Goal: Transaction & Acquisition: Purchase product/service

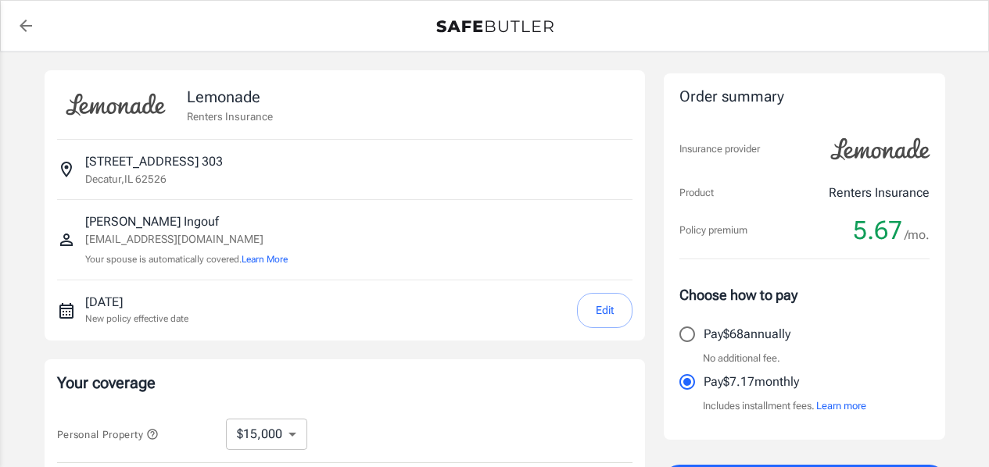
select select "15000"
select select "500"
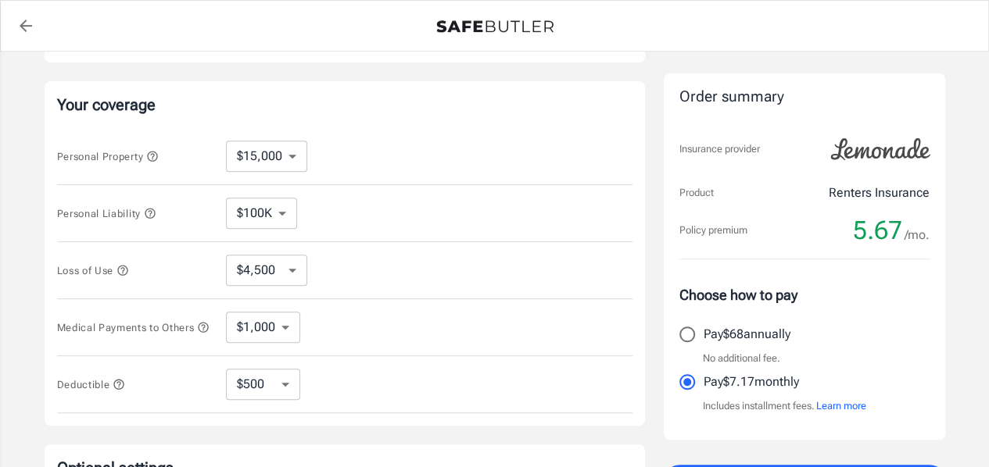
scroll to position [313, 0]
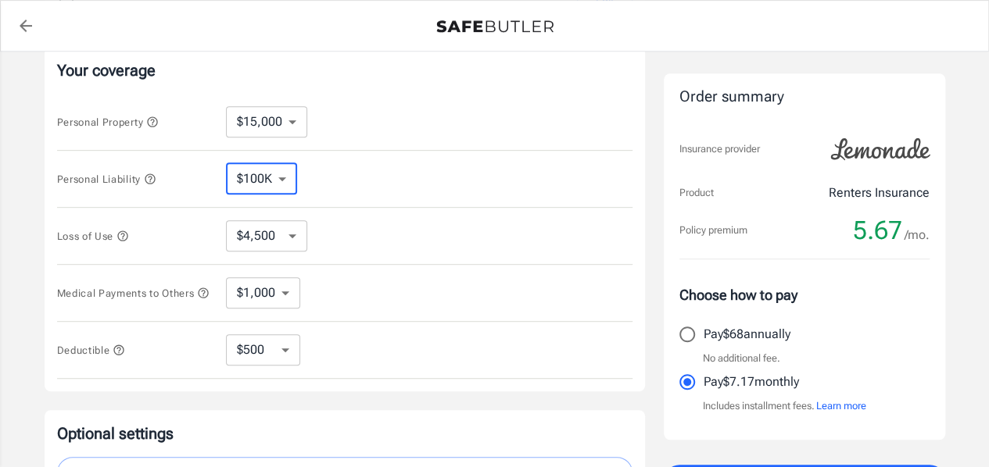
click at [281, 181] on select "$100K $200K $300K $400K $500K" at bounding box center [261, 178] width 71 height 31
select select "300000"
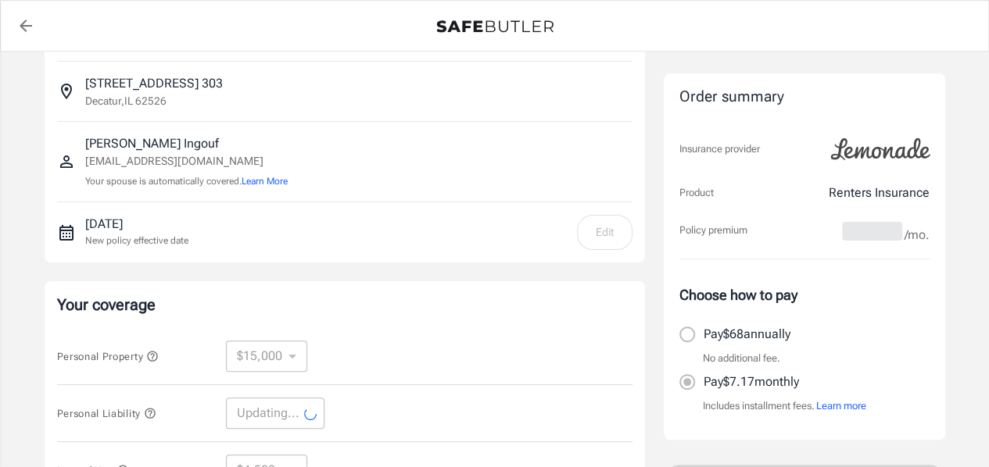
scroll to position [0, 0]
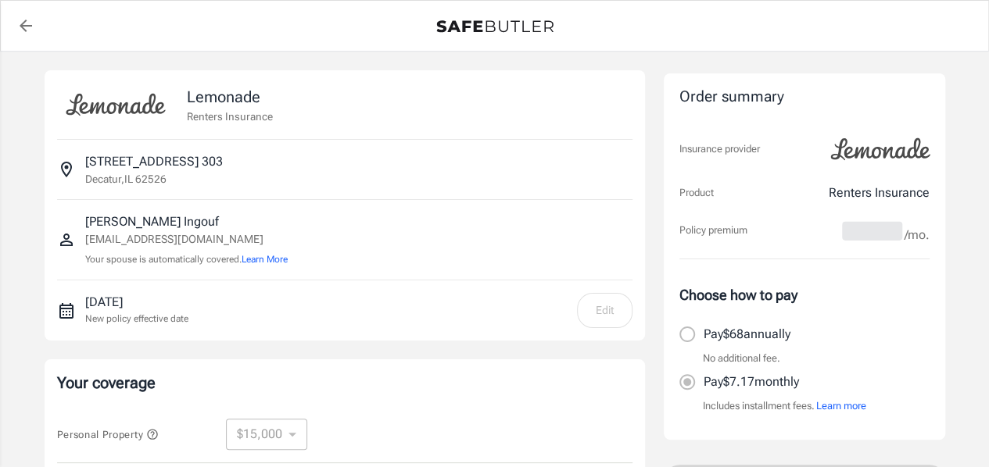
select select "300000"
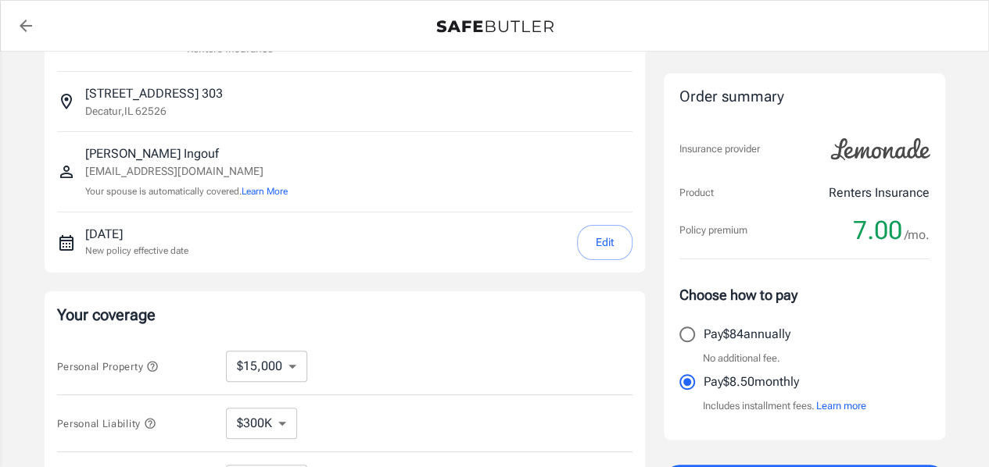
scroll to position [156, 0]
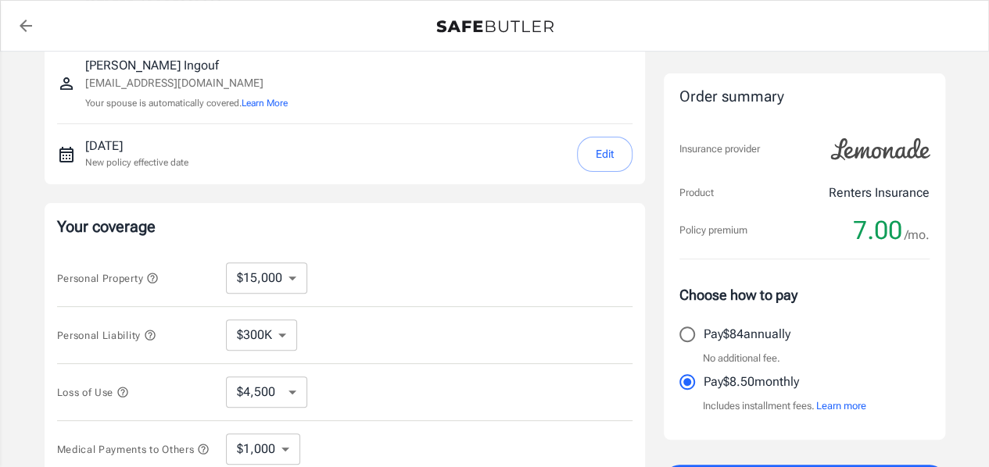
click at [600, 152] on button "Edit" at bounding box center [605, 154] width 56 height 35
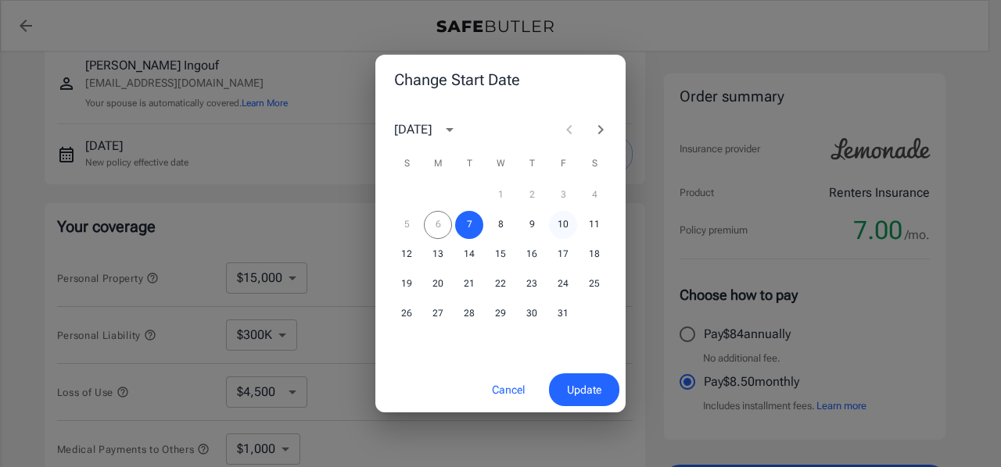
click at [568, 224] on button "10" at bounding box center [563, 225] width 28 height 28
click at [523, 224] on button "9" at bounding box center [531, 225] width 28 height 28
click at [590, 392] on span "Update" at bounding box center [584, 391] width 34 height 20
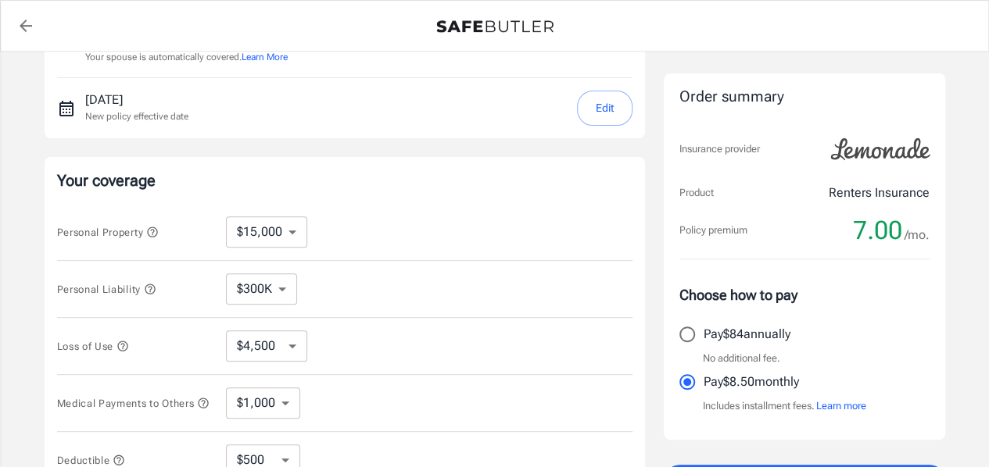
scroll to position [235, 0]
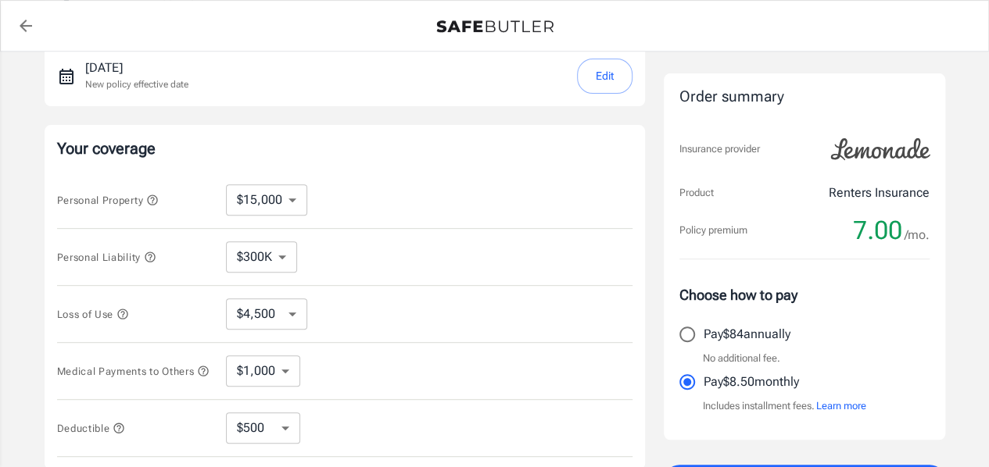
click at [846, 403] on button "Learn more" at bounding box center [841, 407] width 50 height 16
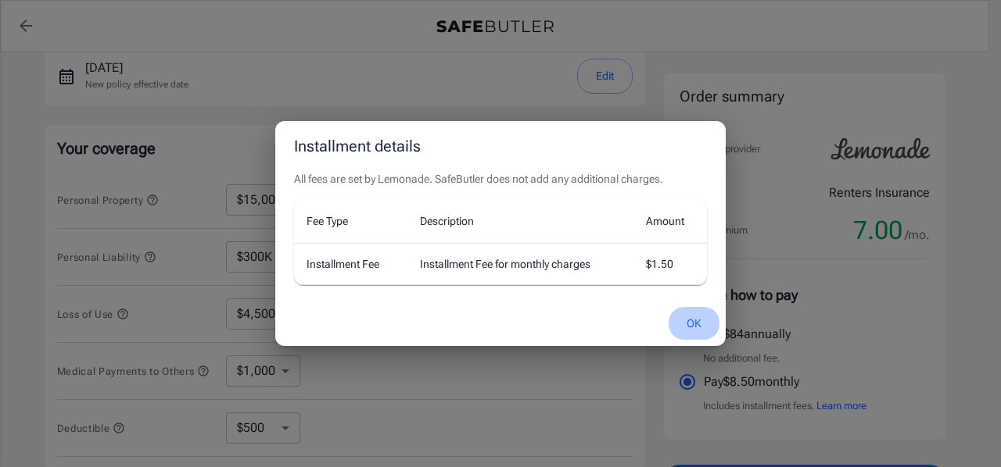
click at [686, 318] on button "OK" at bounding box center [693, 324] width 51 height 34
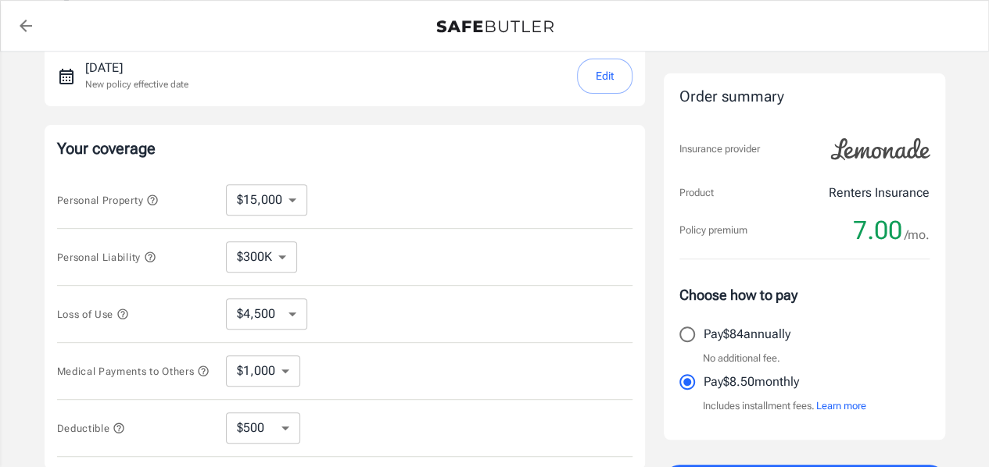
scroll to position [313, 0]
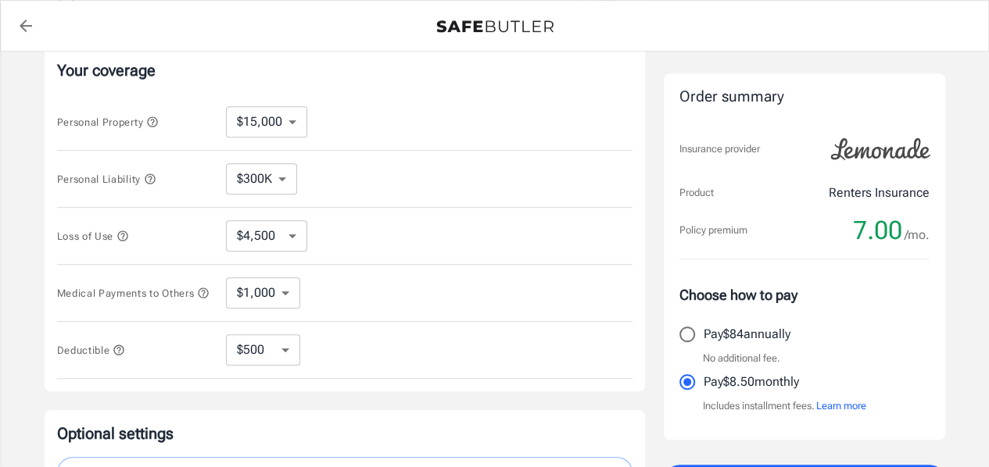
click at [154, 120] on icon "button" at bounding box center [152, 122] width 13 height 13
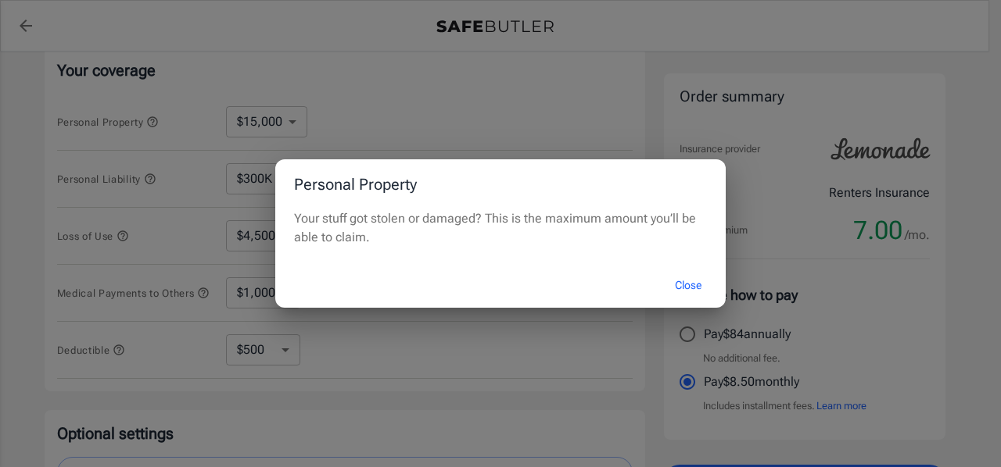
click at [689, 281] on button "Close" at bounding box center [688, 286] width 63 height 34
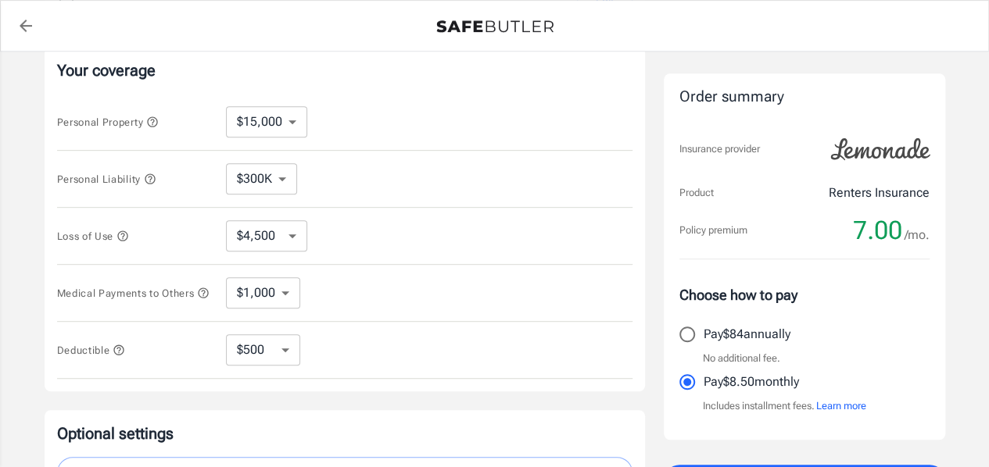
click at [150, 176] on icon "button" at bounding box center [150, 179] width 13 height 13
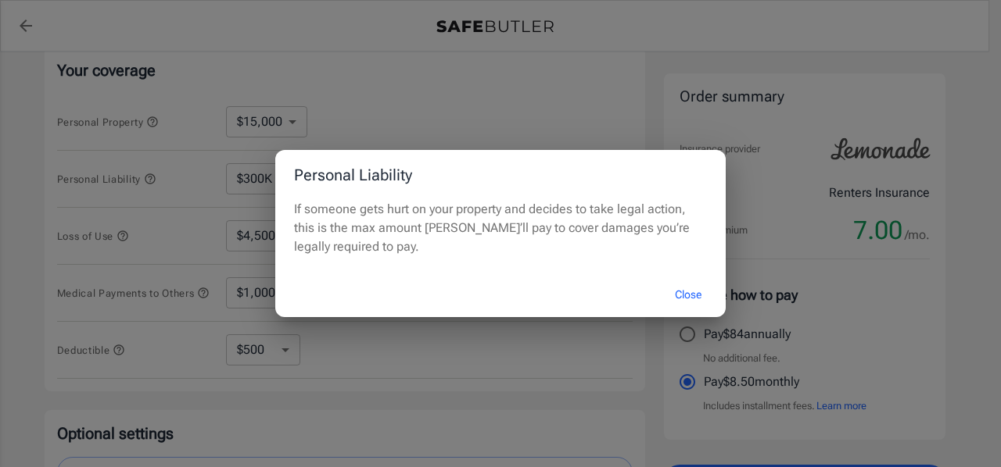
click at [687, 293] on button "Close" at bounding box center [688, 295] width 63 height 34
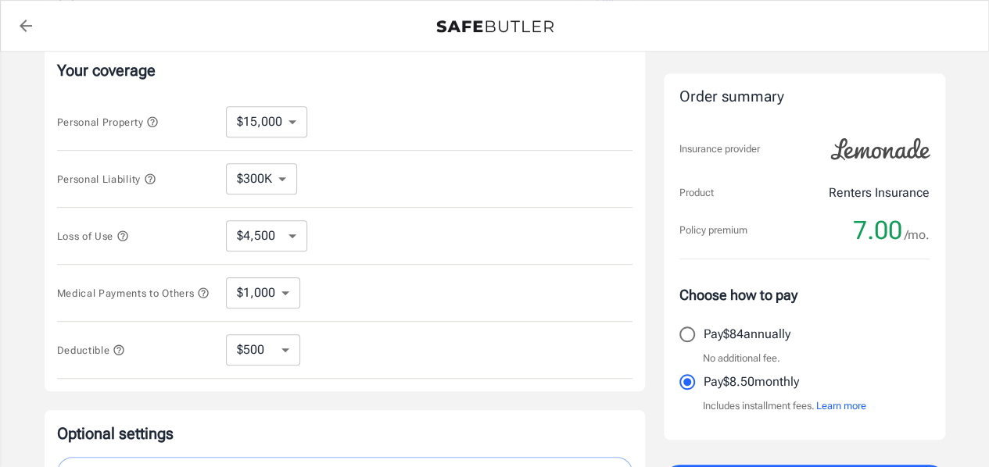
click at [127, 232] on icon "button" at bounding box center [122, 236] width 13 height 13
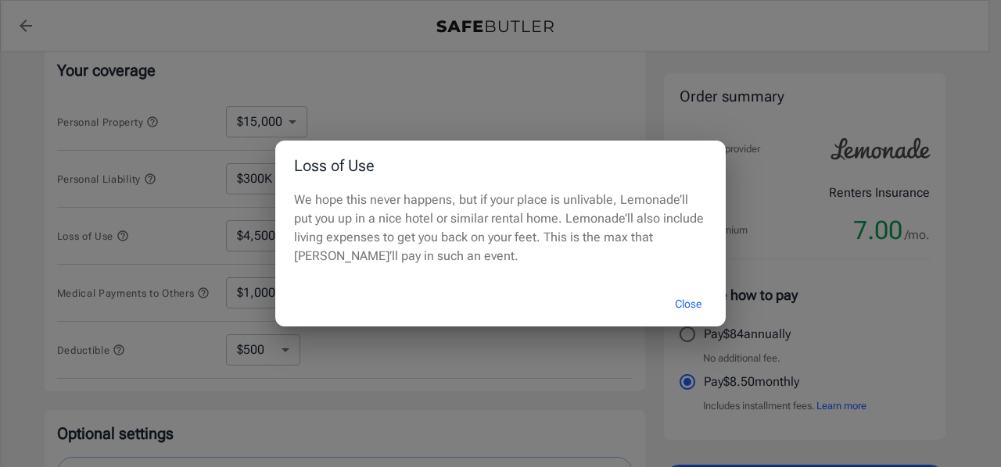
click at [680, 298] on button "Close" at bounding box center [688, 305] width 63 height 34
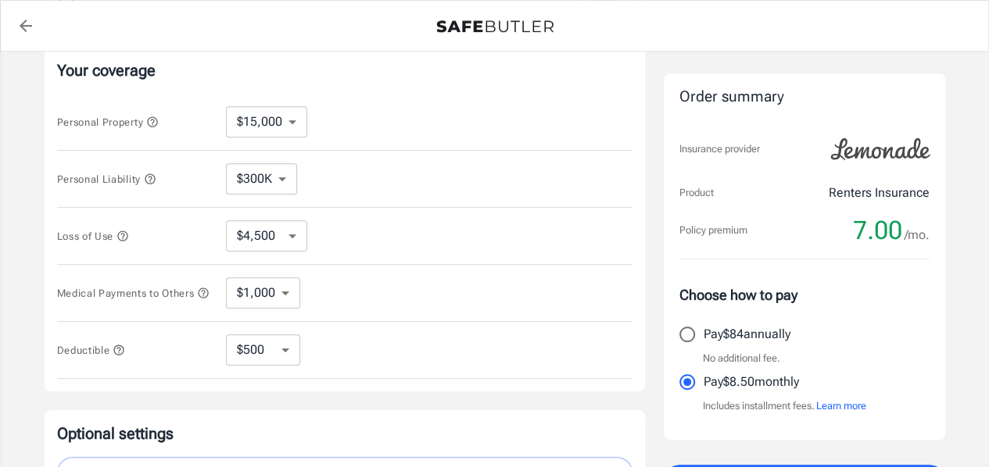
click at [197, 299] on icon "button" at bounding box center [203, 293] width 13 height 13
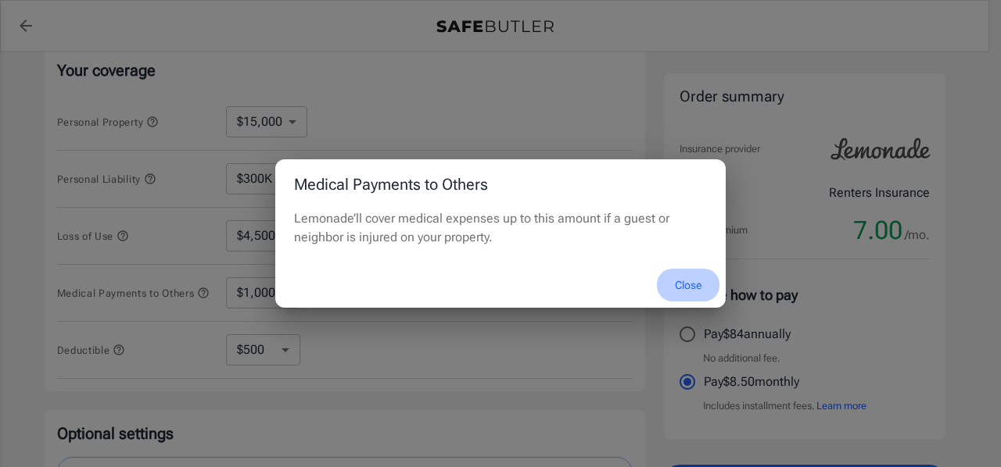
click at [682, 285] on button "Close" at bounding box center [688, 286] width 63 height 34
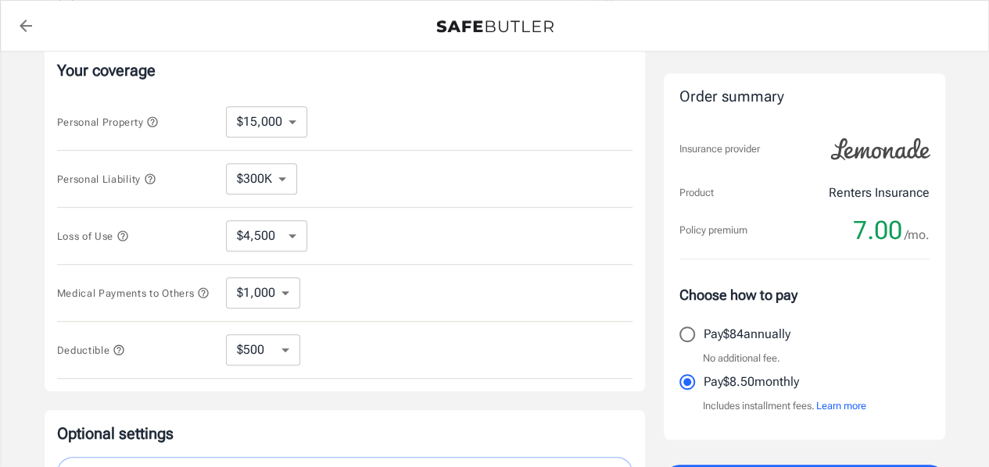
click at [118, 353] on icon "button" at bounding box center [118, 350] width 10 height 10
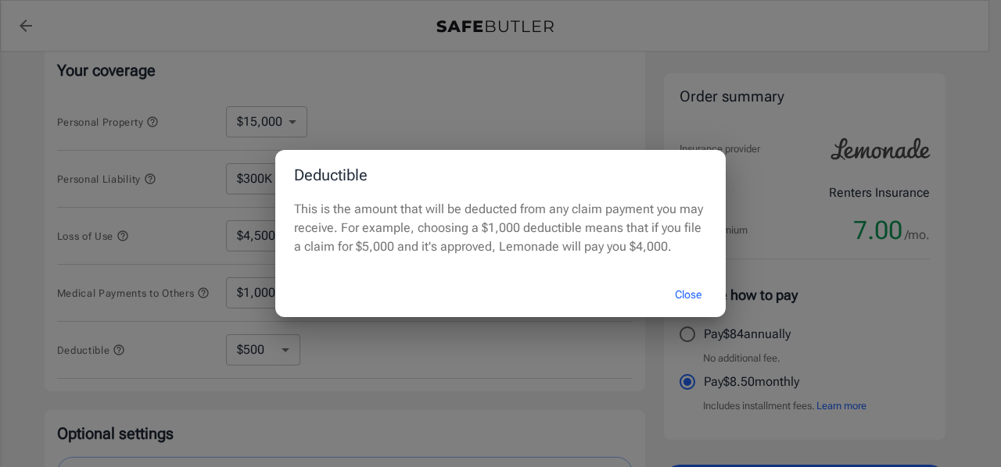
click at [688, 292] on button "Close" at bounding box center [688, 295] width 63 height 34
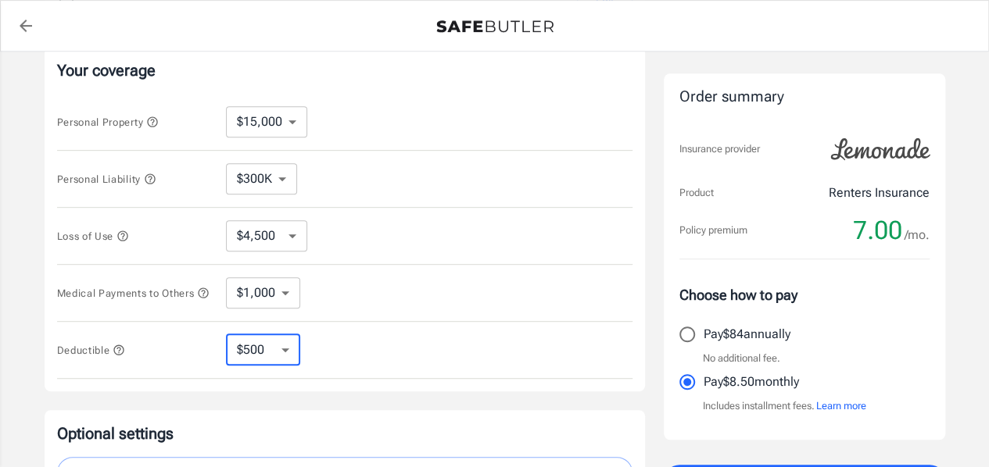
click at [284, 353] on select "$250 $500 $1,000 $2,500" at bounding box center [263, 350] width 74 height 31
click at [120, 353] on icon "button" at bounding box center [119, 350] width 13 height 13
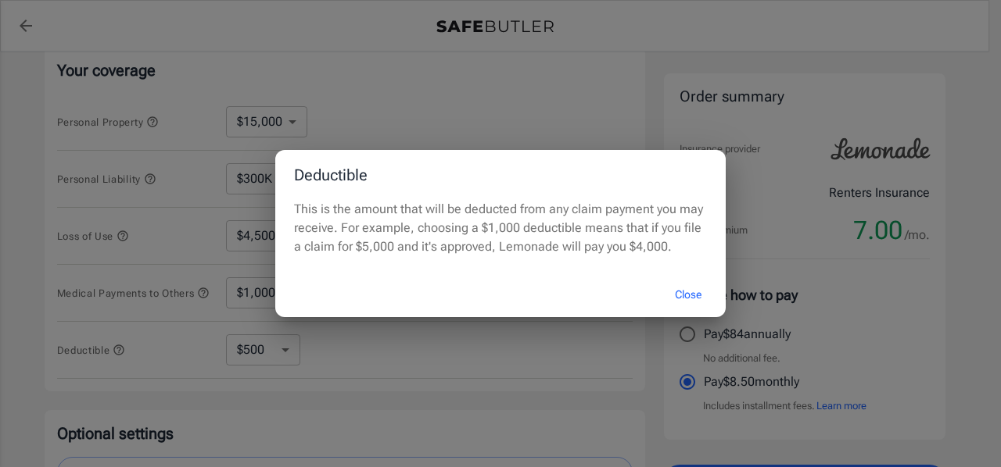
click at [694, 295] on button "Close" at bounding box center [688, 295] width 63 height 34
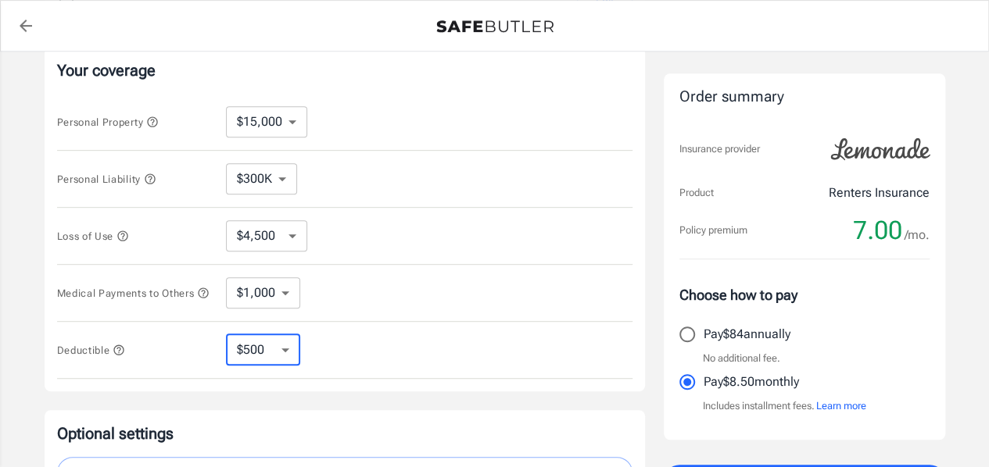
click at [274, 349] on select "$250 $500 $1,000 $2,500" at bounding box center [263, 350] width 74 height 31
select select "250"
click at [116, 351] on icon "button" at bounding box center [118, 350] width 10 height 10
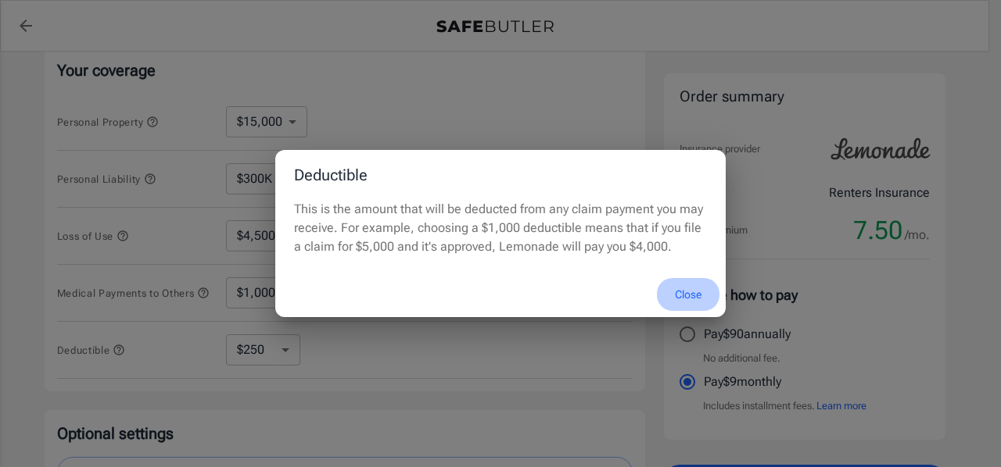
click at [693, 293] on button "Close" at bounding box center [688, 295] width 63 height 34
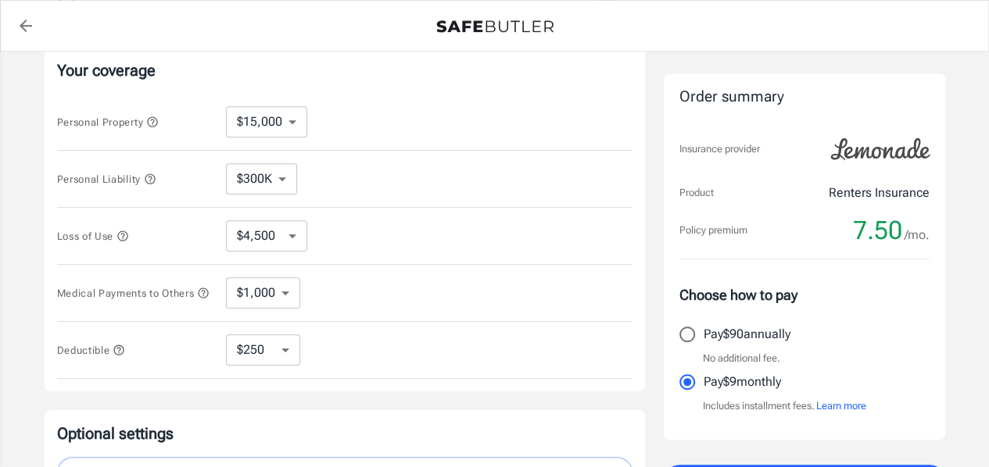
click at [272, 354] on select "$250 $500 $1,000 $2,500" at bounding box center [263, 350] width 74 height 31
select select "500"
click at [263, 361] on select "$250 $500 $1,000 $2,500" at bounding box center [263, 350] width 74 height 31
select select "2500"
click at [251, 352] on select "$250 $500 $1,000 $2,500" at bounding box center [263, 350] width 74 height 31
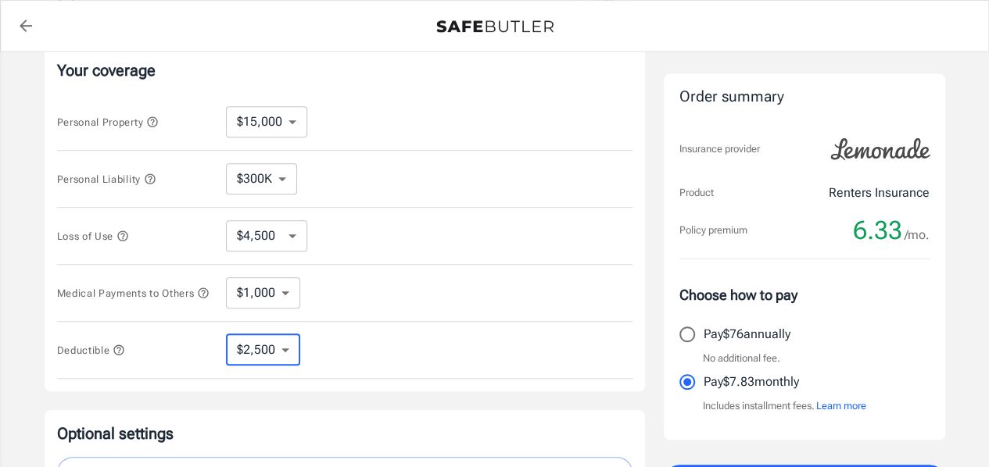
select select "250"
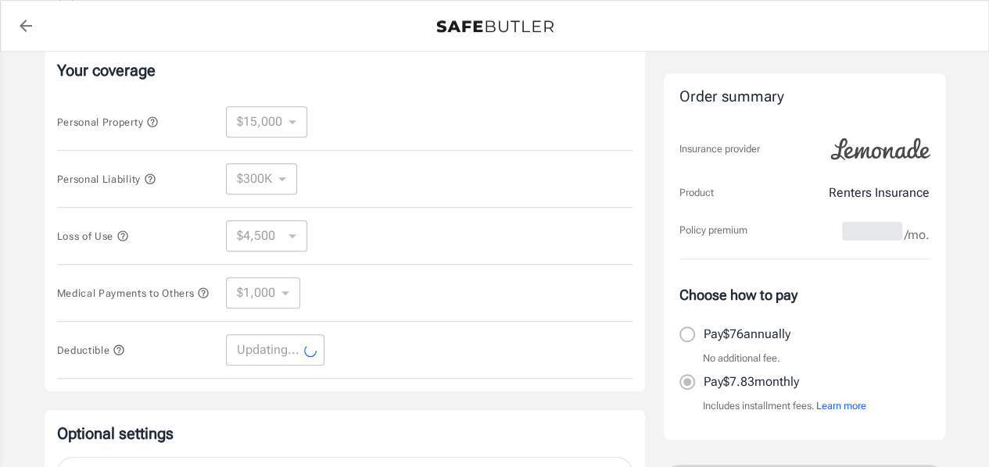
select select "250"
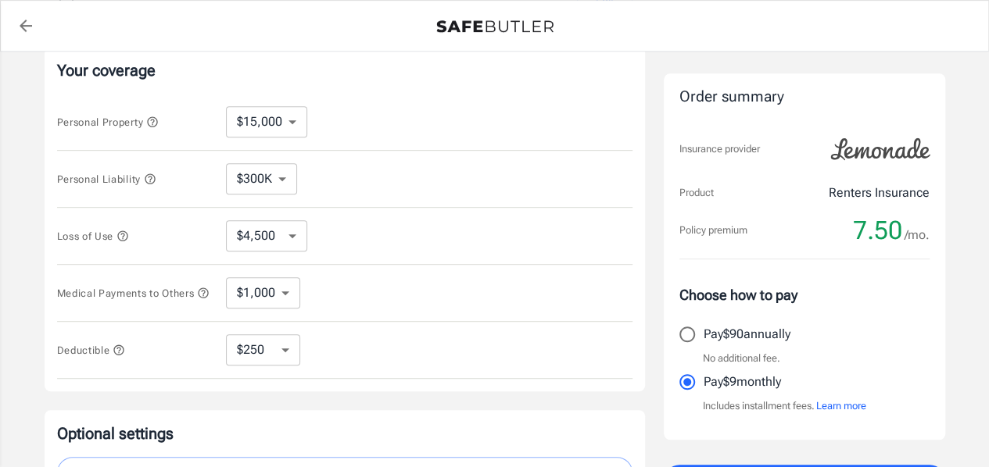
click at [149, 115] on button "Personal Property" at bounding box center [108, 122] width 102 height 19
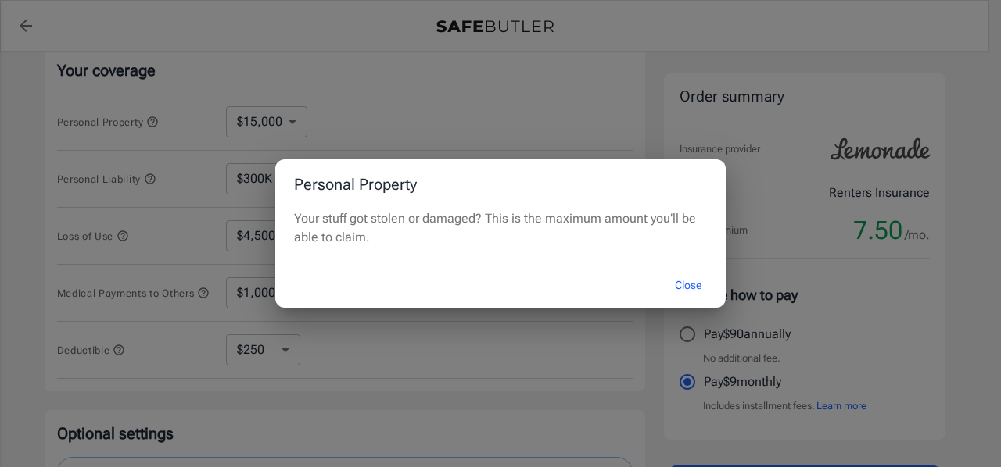
click at [685, 287] on button "Close" at bounding box center [688, 286] width 63 height 34
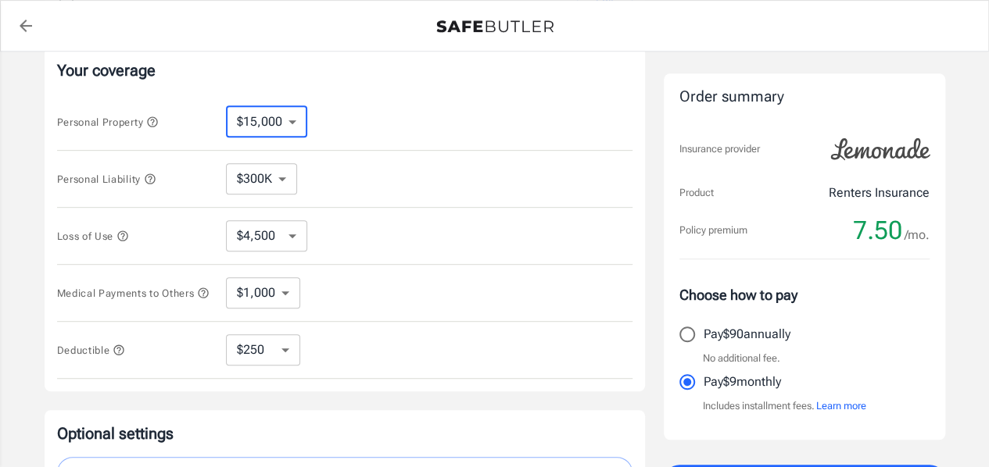
click at [294, 121] on select "$10,000 $15,000 $20,000 $25,000 $30,000 $40,000 $50,000 $100K $150K $200K $250K" at bounding box center [266, 121] width 81 height 31
click at [367, 235] on div "Loss of Use $4,500 $7,500 $13,500 $22,500 $34,500 $55,500 $85,500 $130K $200K ​" at bounding box center [344, 236] width 575 height 57
click at [291, 226] on select "$4,500 $7,500 $13,500 $22,500 $34,500 $55,500 $85,500 $130K $200K" at bounding box center [266, 235] width 81 height 31
select select "7500"
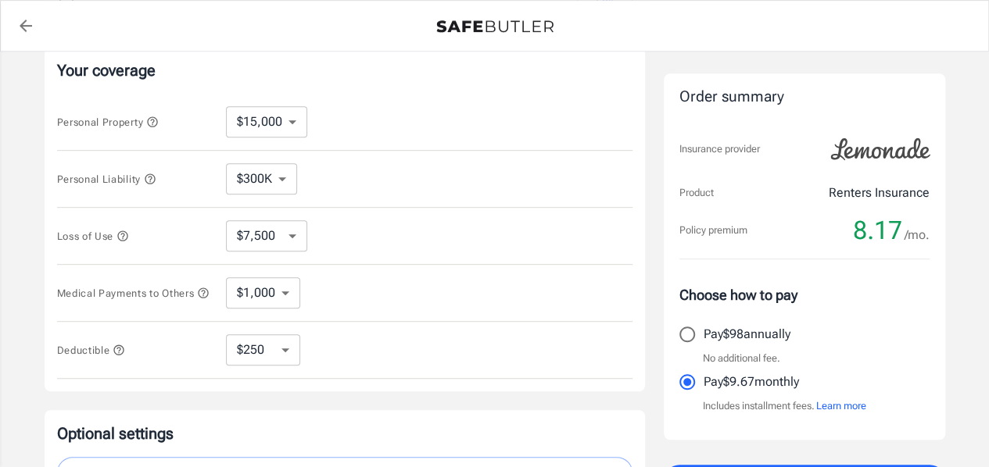
click at [295, 233] on select "$4,500 $7,500 $13,500 $22,500 $34,500 $55,500 $85,500 $130K $200K" at bounding box center [266, 235] width 81 height 31
select select "4500"
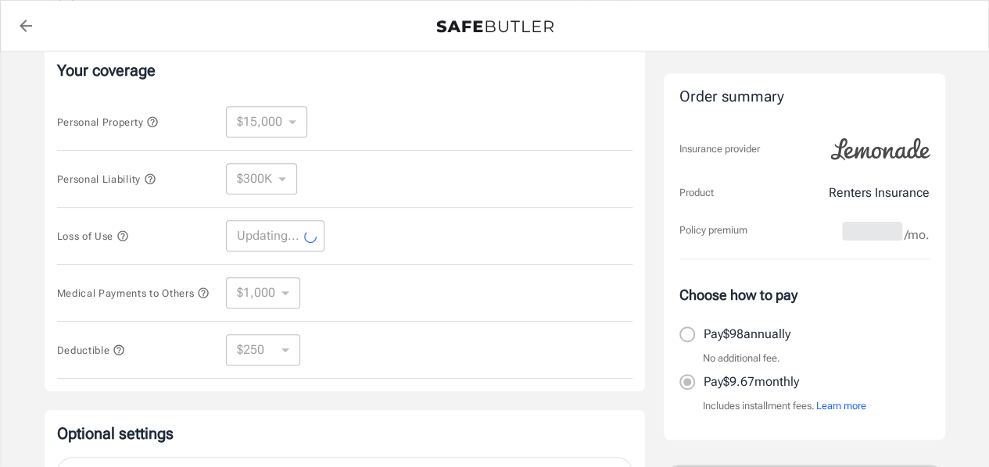
select select "4500"
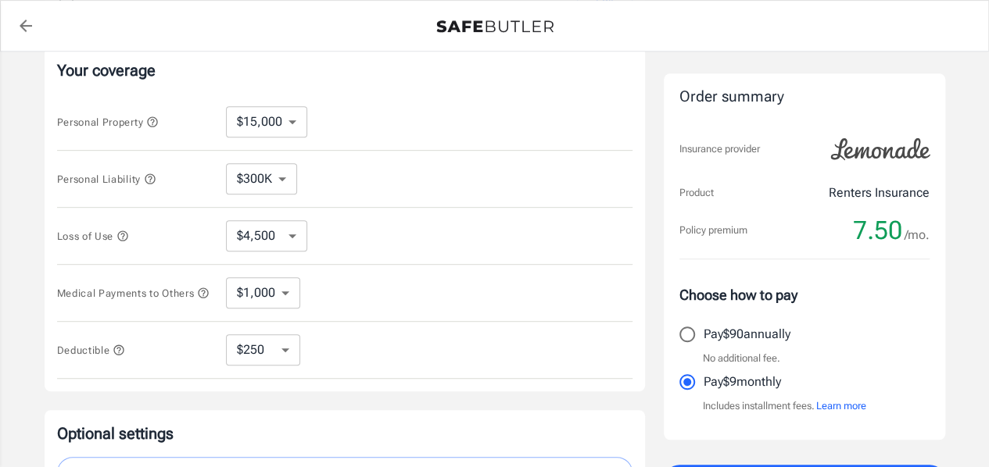
click at [289, 121] on select "$10,000 $15,000 $20,000 $25,000 $30,000 $40,000 $50,000 $100K $150K $200K $250K" at bounding box center [266, 121] width 81 height 31
click at [354, 123] on div "Personal Property $10,000 $15,000 $20,000 $25,000 $30,000 $40,000 $50,000 $100K…" at bounding box center [344, 122] width 575 height 57
click at [299, 123] on select "$10,000 $15,000 $20,000 $25,000 $30,000 $40,000 $50,000 $100K $150K $200K $250K" at bounding box center [266, 121] width 81 height 31
select select "10000"
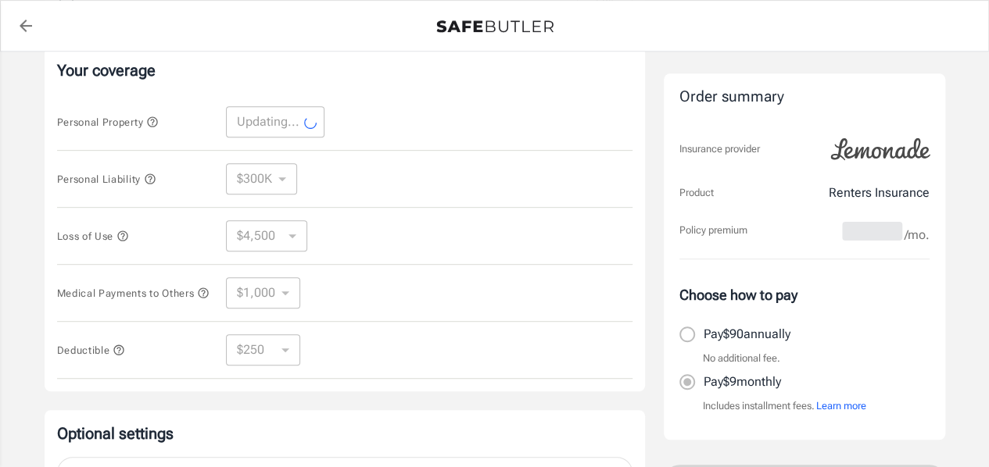
select select "10000"
select select "3000"
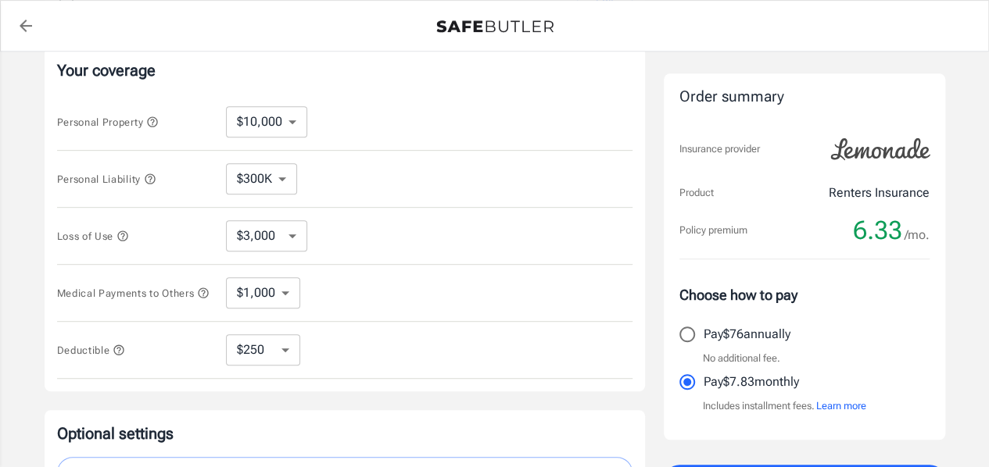
click at [291, 121] on select "$10,000 $15,000 $20,000 $25,000 $30,000 $40,000 $50,000 $100K $150K $200K $250K" at bounding box center [266, 121] width 81 height 31
select select "15000"
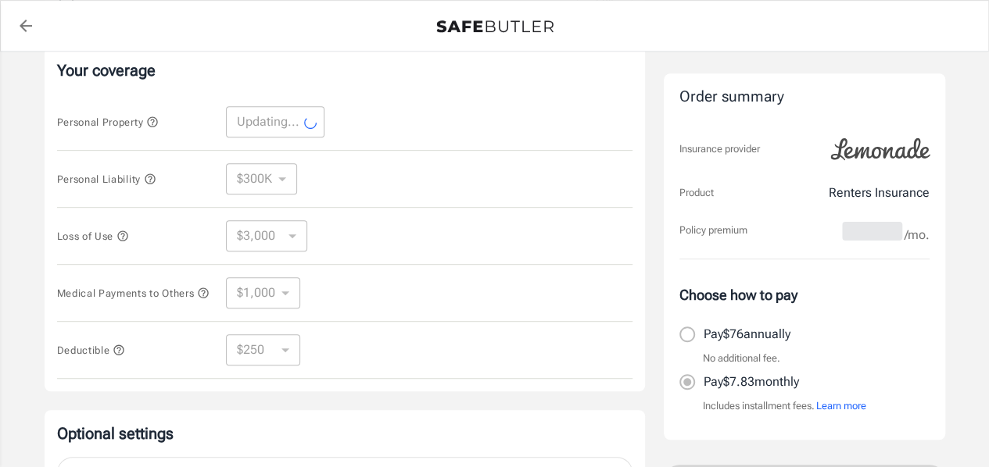
select select "15000"
select select "4500"
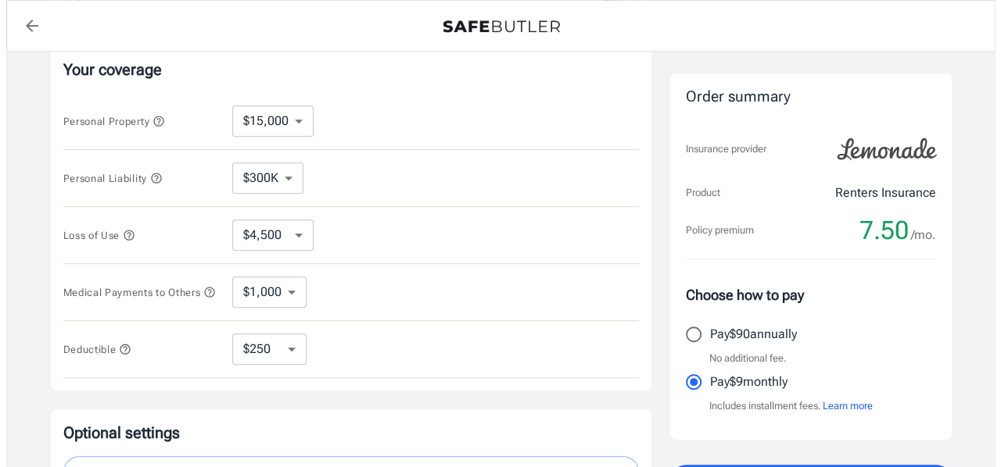
scroll to position [527, 0]
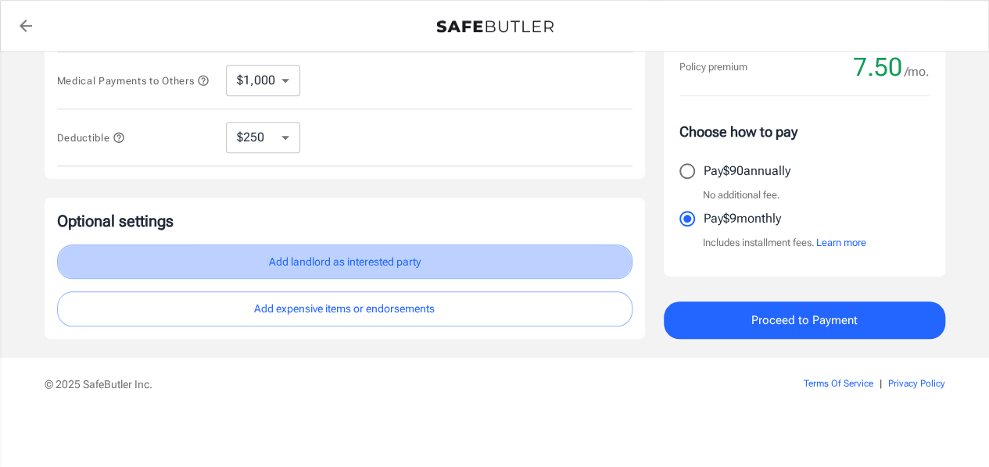
click at [336, 259] on button "Add landlord as interested party" at bounding box center [344, 262] width 575 height 35
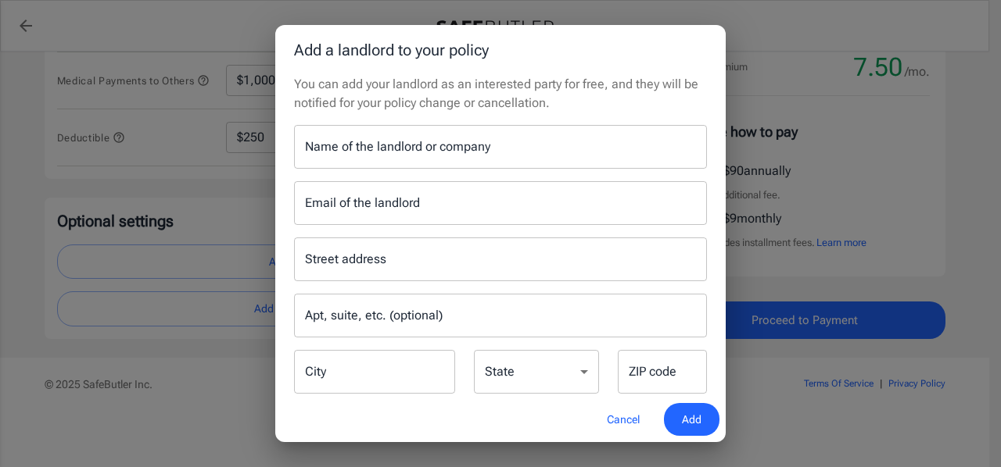
click at [378, 139] on div "Name of the landlord or company Name of the landlord or company" at bounding box center [500, 147] width 413 height 44
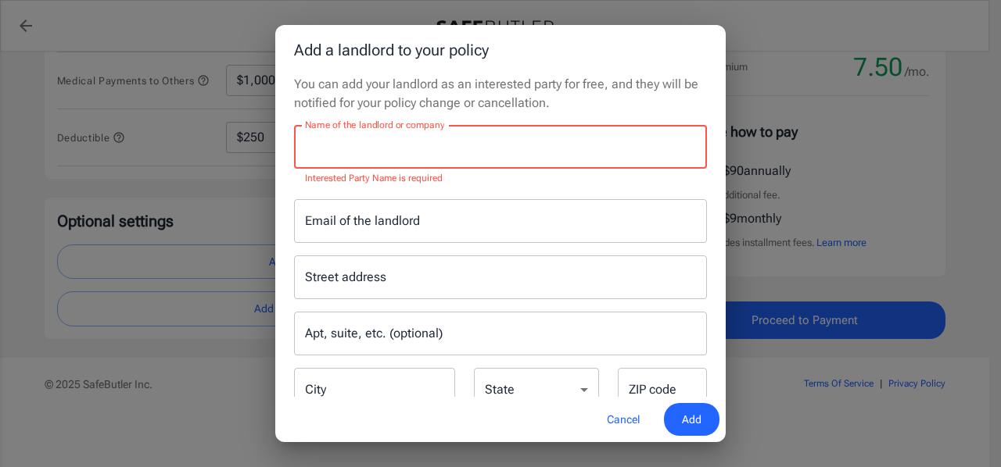
paste input "Woodcrest Equity Partners"
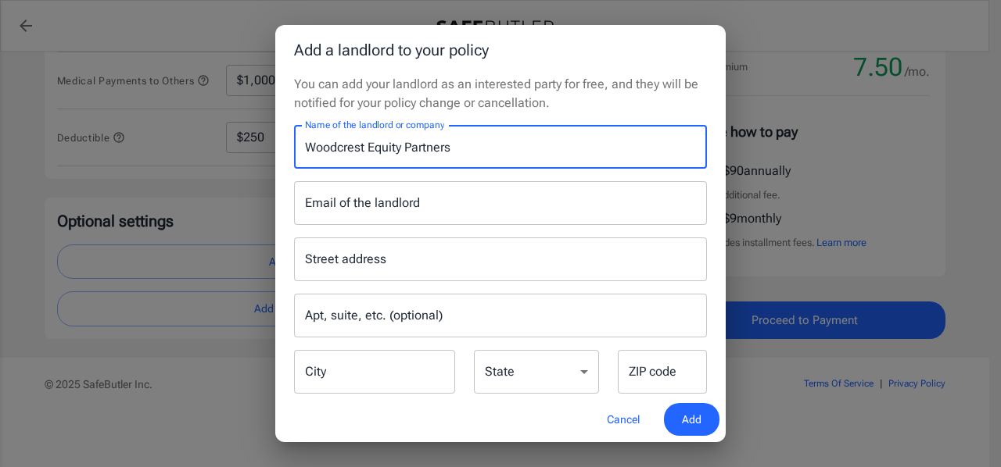
paste input "M2 Property Group"
type input "Woodcrest Equity Partners M2 Property Group"
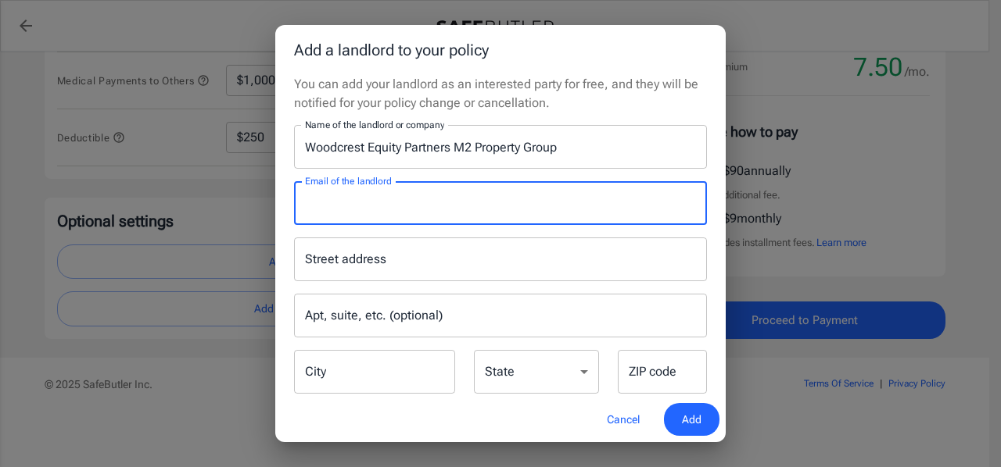
click at [521, 211] on input "Email of the landlord" at bounding box center [500, 203] width 413 height 44
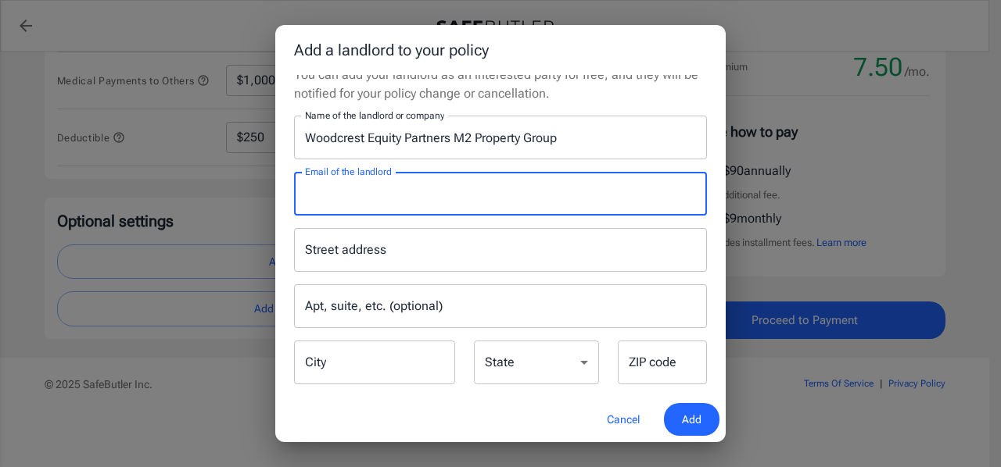
scroll to position [0, 0]
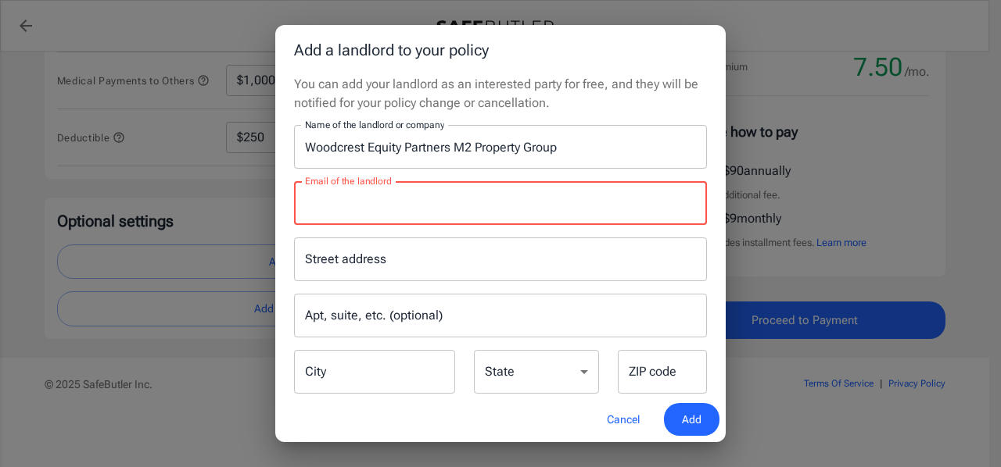
click at [517, 218] on input "Email of the landlord" at bounding box center [500, 203] width 413 height 44
paste input "sara.stokes@m2regroup.com"
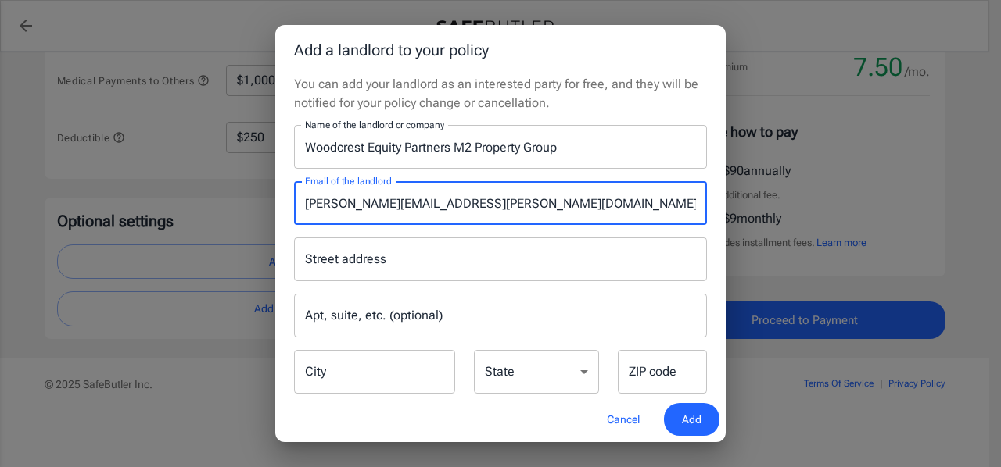
type input "sara.stokes@m2regroup.com"
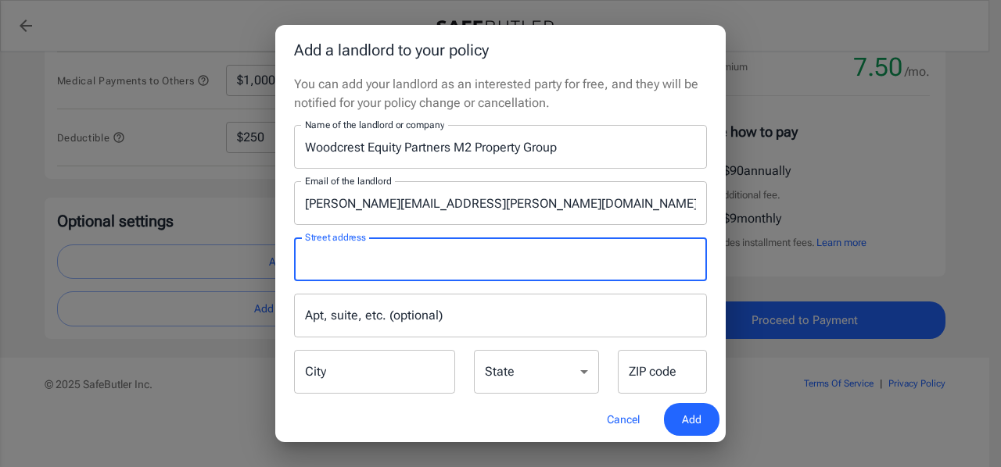
click at [480, 270] on input "Street address" at bounding box center [500, 260] width 399 height 30
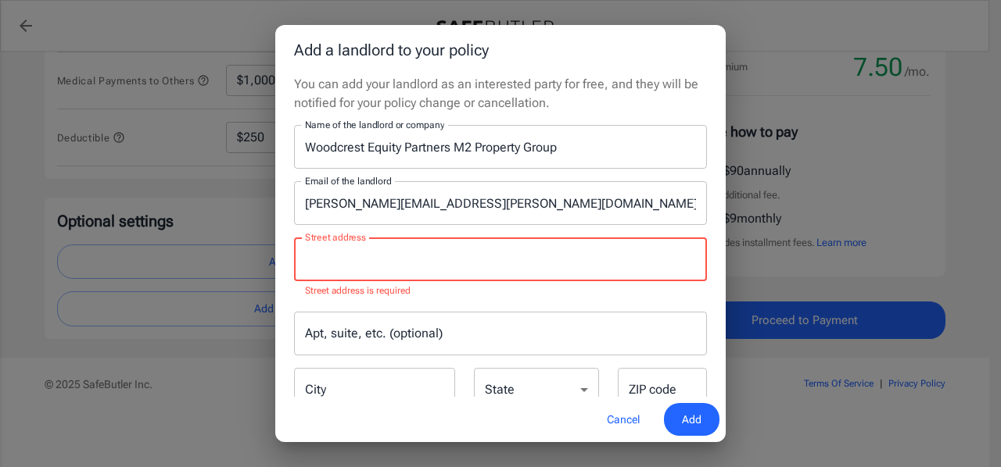
paste input "PO Box 3687 Coppell, TX 75019"
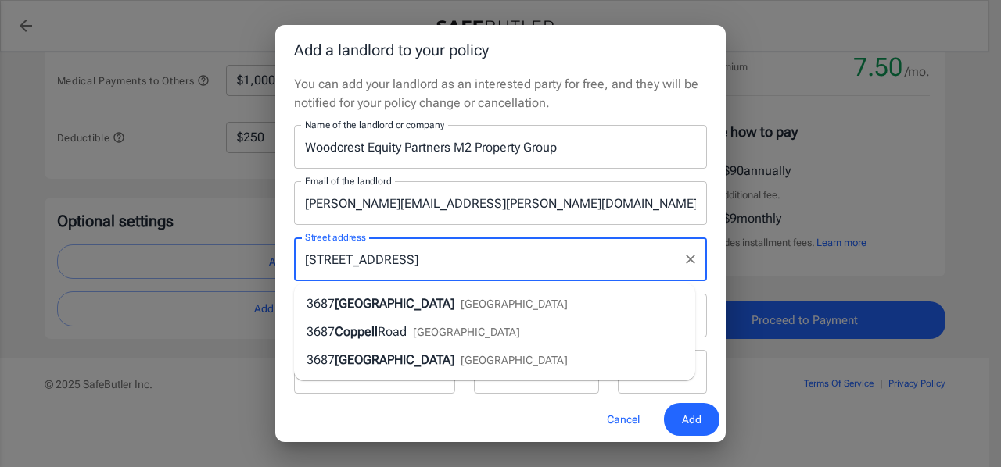
scroll to position [28, 0]
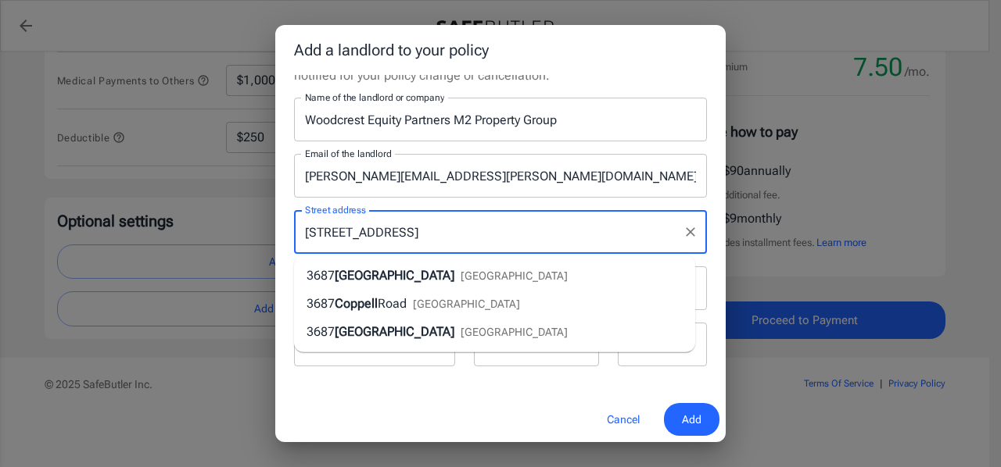
click at [546, 216] on div "PO Box 3687 Coppell, TX 75019 Street address" at bounding box center [500, 232] width 413 height 44
type input "PO Box 3687 Coppell, TX 75019"
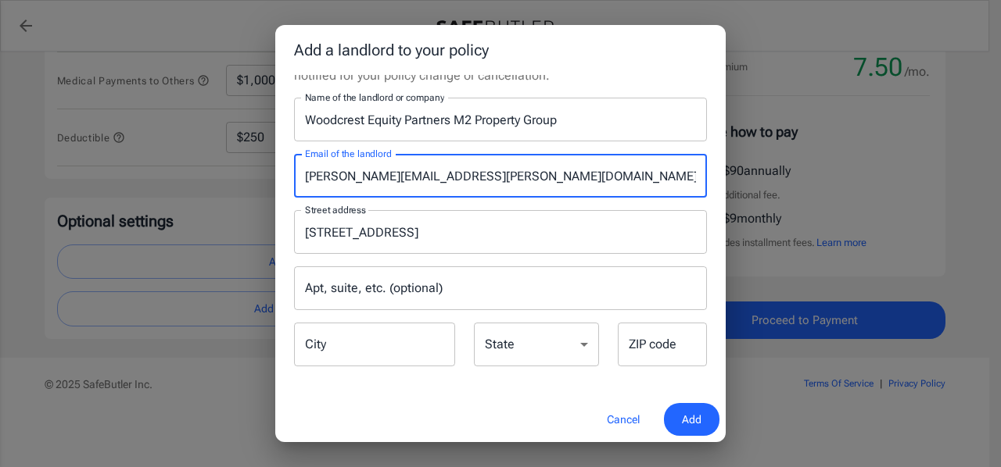
click at [515, 196] on input "sara.stokes@m2regroup.com" at bounding box center [500, 176] width 413 height 44
click at [383, 353] on input "City" at bounding box center [374, 345] width 161 height 44
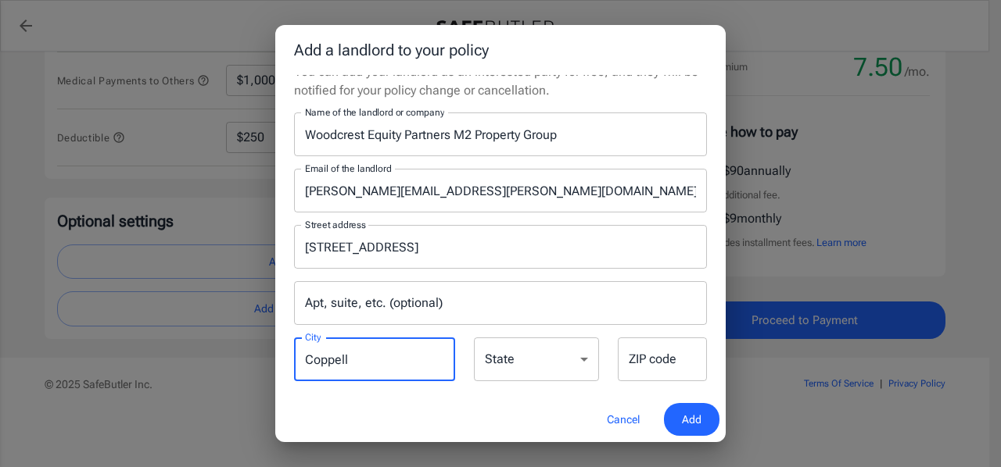
scroll to position [0, 0]
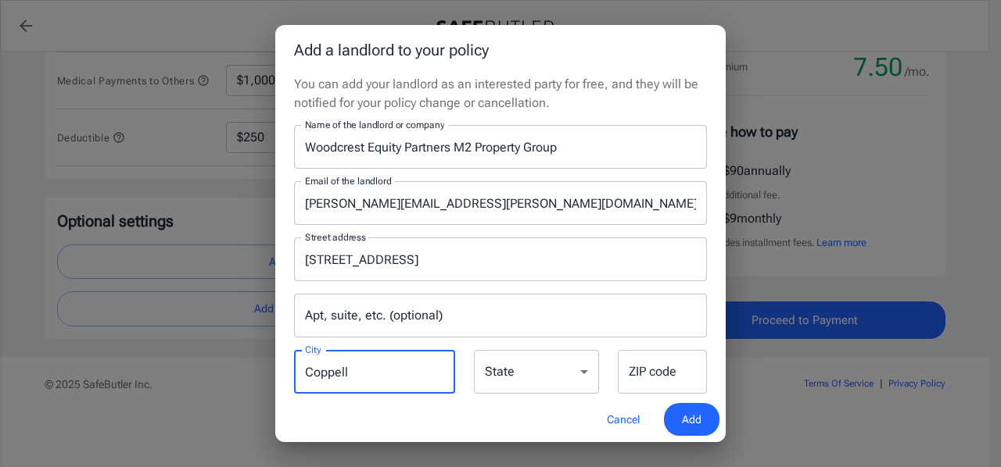
type input "Coppell"
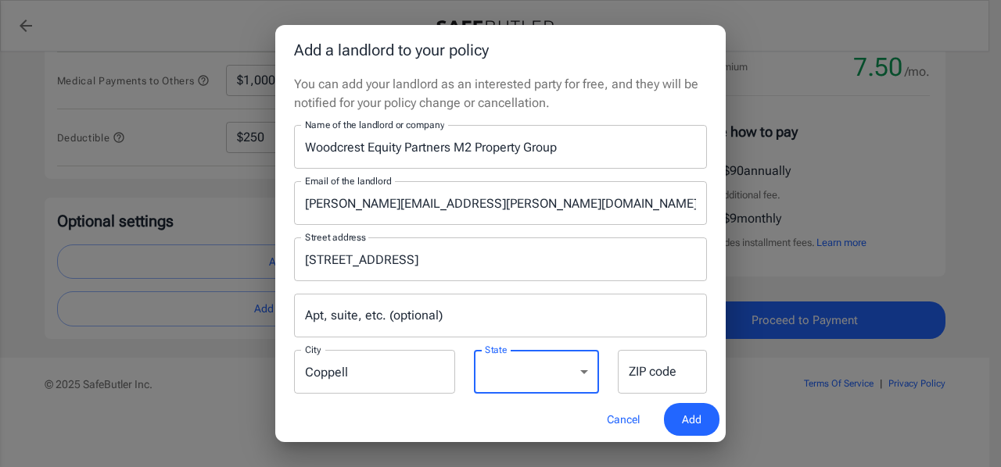
click at [522, 374] on select "Alabama Alaska Arizona Arkansas California Colorado Connecticut Delaware Distri…" at bounding box center [536, 372] width 125 height 44
select select "TX"
click at [474, 350] on select "Alabama Alaska Arizona Arkansas California Colorado Connecticut Delaware Distri…" at bounding box center [536, 372] width 125 height 44
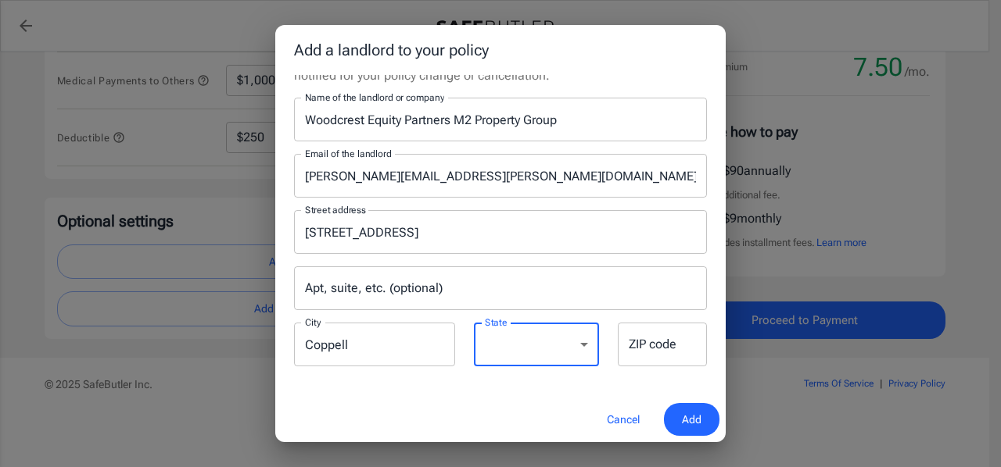
click at [627, 337] on div "ZIP code ZIP code" at bounding box center [662, 345] width 89 height 44
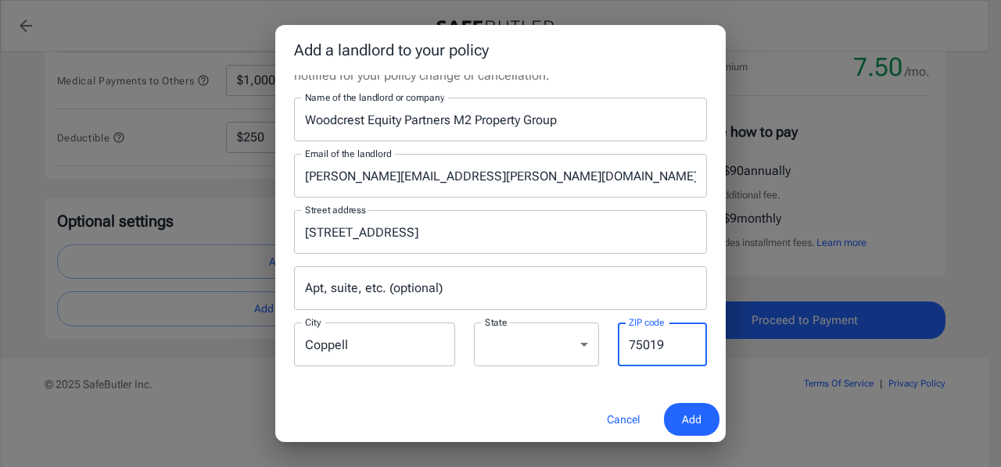
type input "75019"
click at [519, 378] on div "You can add your landlord as an interested party for free, and they will be not…" at bounding box center [500, 236] width 450 height 322
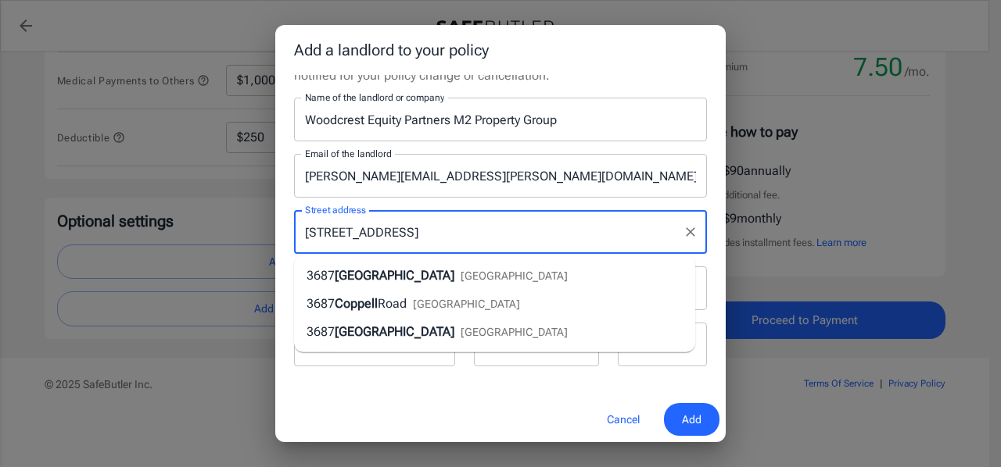
drag, startPoint x: 493, startPoint y: 227, endPoint x: 378, endPoint y: 231, distance: 115.0
click at [378, 231] on input "PO Box 3687 Coppell, TX 75019" at bounding box center [488, 232] width 375 height 30
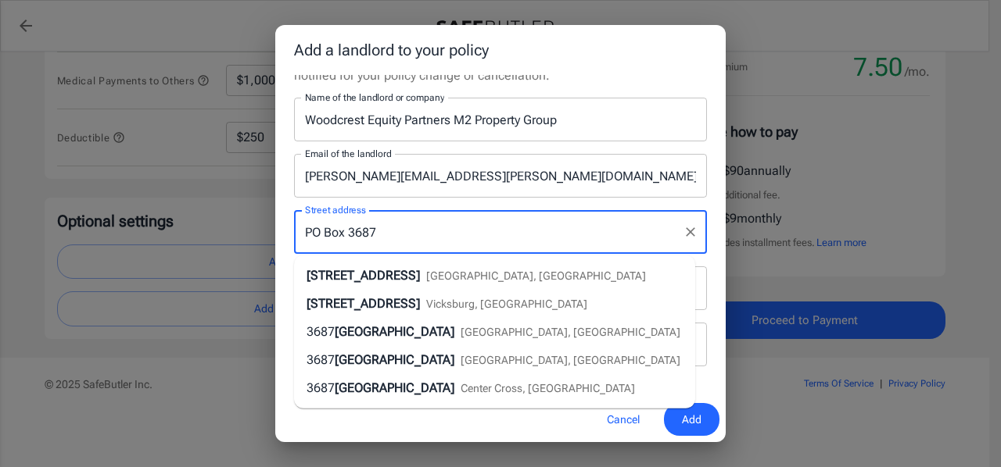
type input "PO Box 3687"
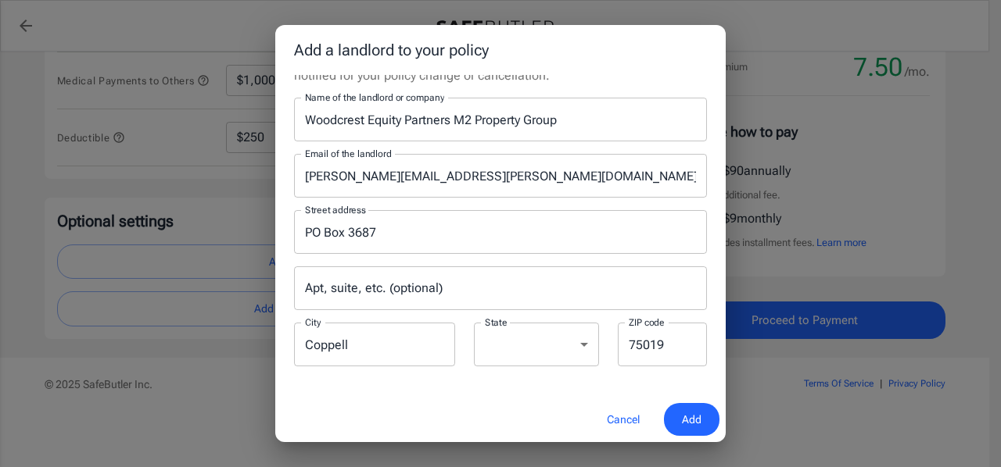
click at [416, 421] on div "Cancel Add" at bounding box center [500, 420] width 450 height 46
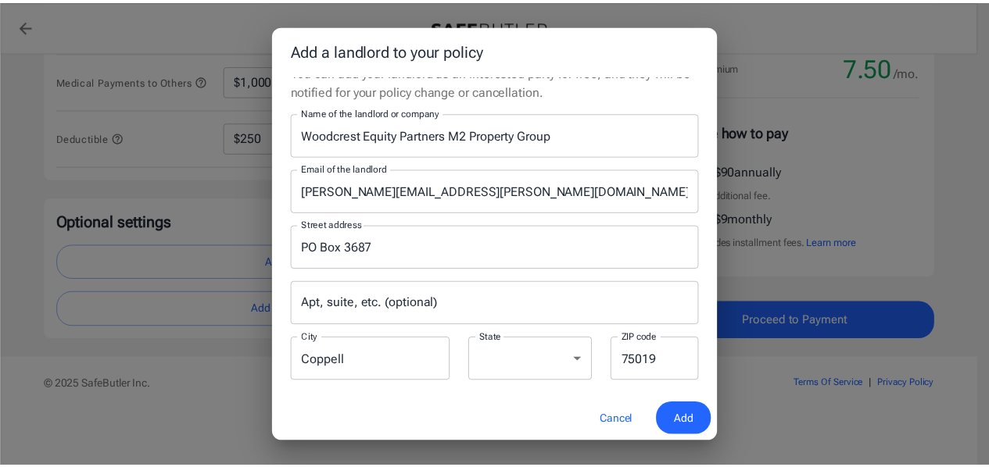
scroll to position [0, 0]
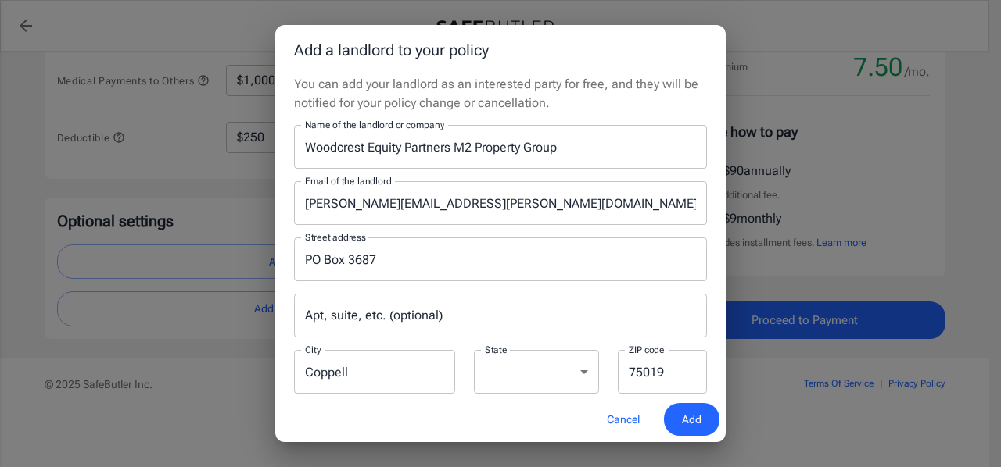
click at [693, 422] on span "Add" at bounding box center [692, 420] width 20 height 20
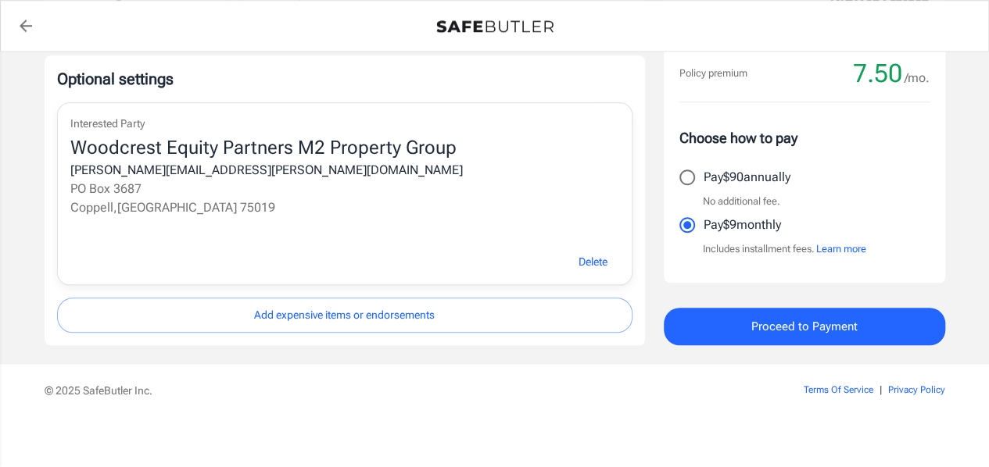
scroll to position [675, 0]
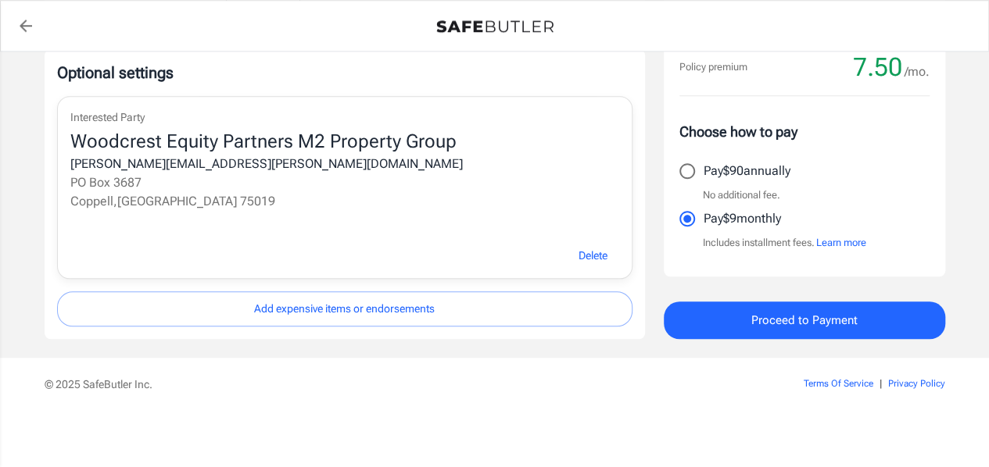
click at [414, 317] on button "Add expensive items or endorsements" at bounding box center [344, 309] width 575 height 35
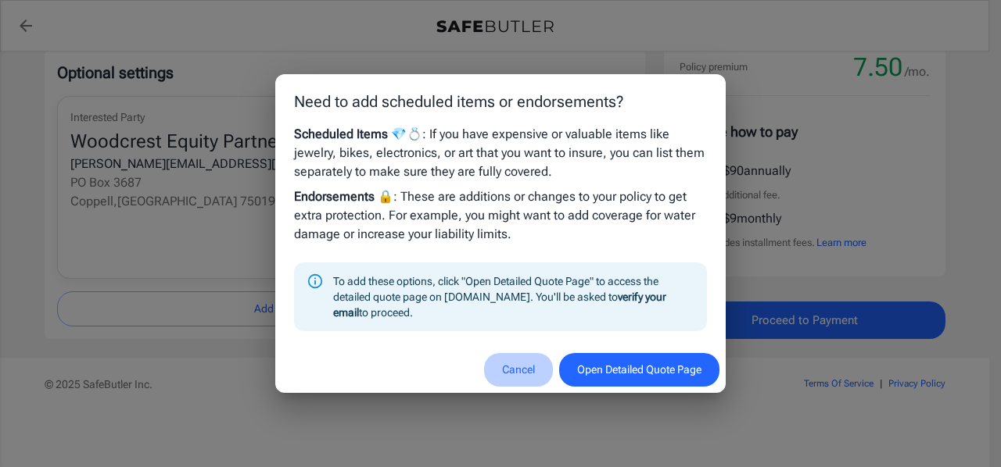
click at [510, 371] on button "Cancel" at bounding box center [518, 370] width 69 height 34
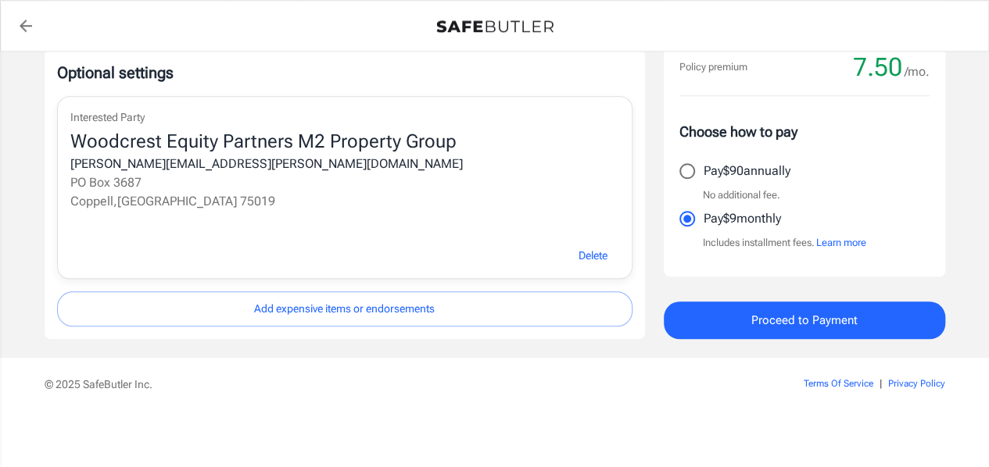
click at [685, 165] on input "Pay $90 annually" at bounding box center [687, 171] width 33 height 33
radio input "true"
click at [790, 312] on span "Proceed to Payment" at bounding box center [804, 320] width 106 height 20
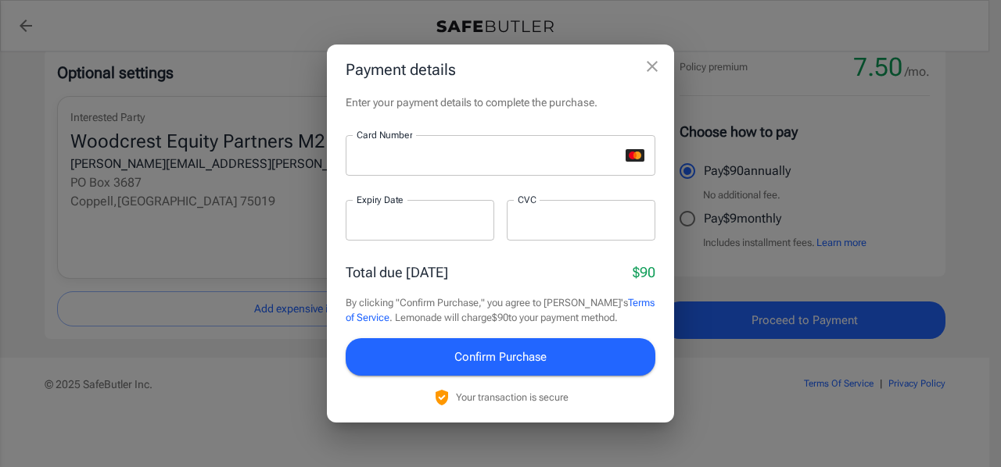
click at [518, 118] on div "Enter your payment details to complete the purchase. Card Number Card Number ​ …" at bounding box center [500, 259] width 347 height 328
click at [391, 230] on div at bounding box center [420, 220] width 149 height 41
click at [555, 213] on iframe at bounding box center [580, 220] width 127 height 15
click at [508, 361] on span "Confirm Purchase" at bounding box center [500, 357] width 92 height 20
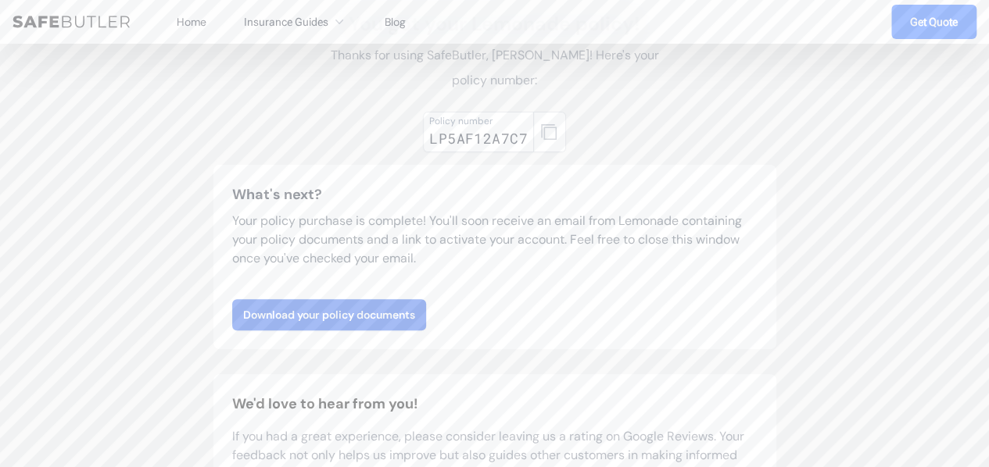
scroll to position [156, 0]
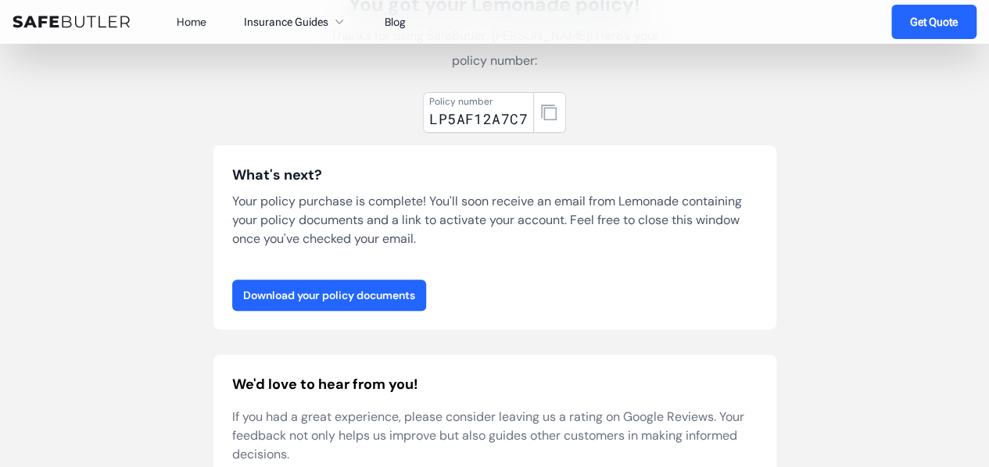
click at [363, 295] on link "Download your policy documents" at bounding box center [329, 295] width 194 height 31
